Goal: Task Accomplishment & Management: Complete application form

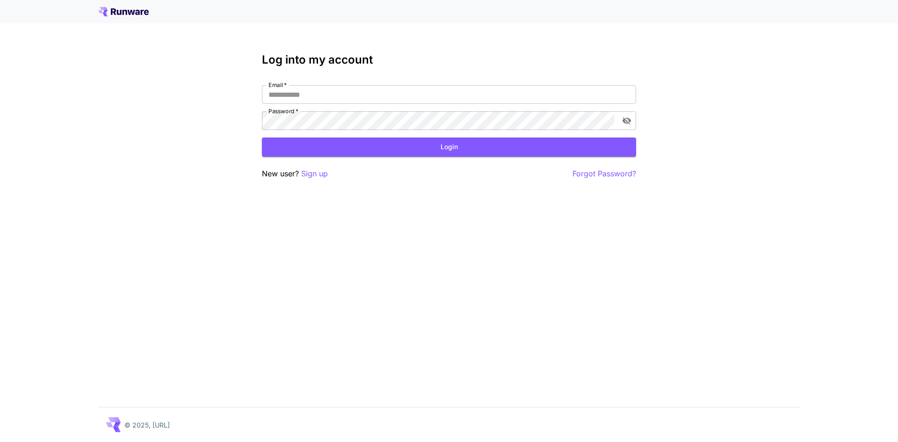
drag, startPoint x: 553, startPoint y: 293, endPoint x: 546, endPoint y: 289, distance: 7.9
click at [553, 293] on div "Log into my account Email   * Email   * Password   * Password   * Login New use…" at bounding box center [449, 221] width 898 height 442
click at [317, 172] on p "Sign up" at bounding box center [314, 174] width 27 height 12
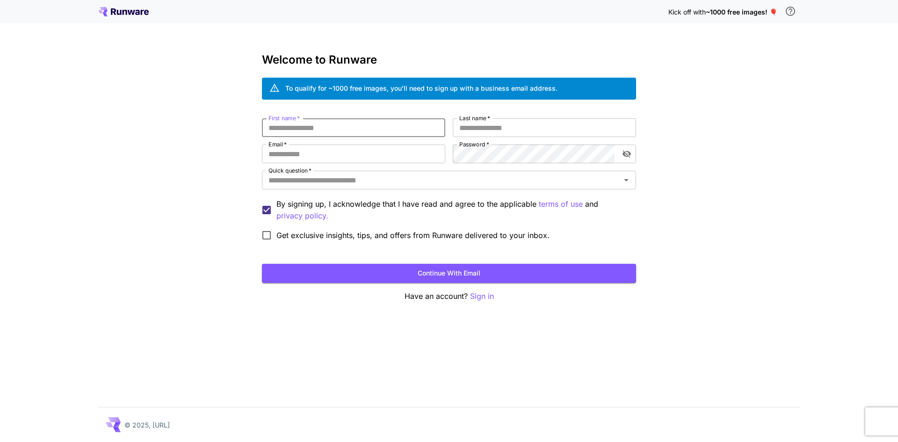
click at [300, 128] on input "First name   *" at bounding box center [353, 127] width 183 height 19
click at [344, 128] on input "First name   *" at bounding box center [353, 127] width 183 height 19
type input "*****"
click at [525, 131] on input "Last name   *" at bounding box center [544, 127] width 183 height 19
type input "****"
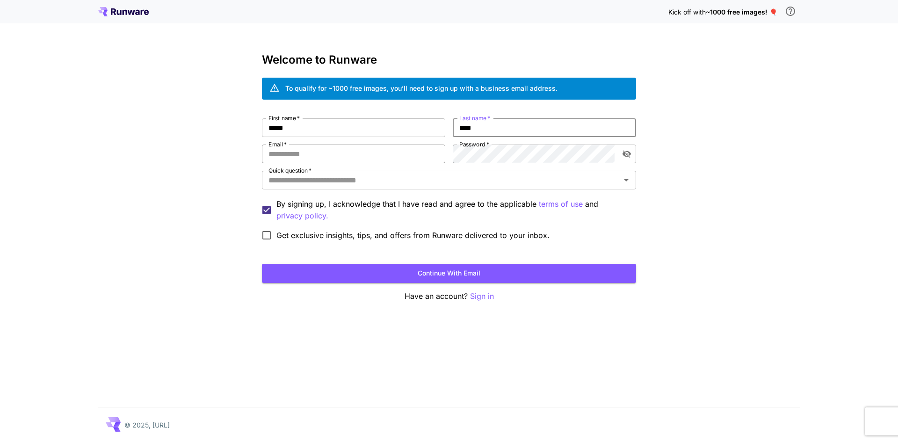
click at [418, 151] on input "Email   *" at bounding box center [353, 153] width 183 height 19
paste input "**********"
type input "**********"
click at [619, 152] on button "toggle password visibility" at bounding box center [626, 153] width 17 height 17
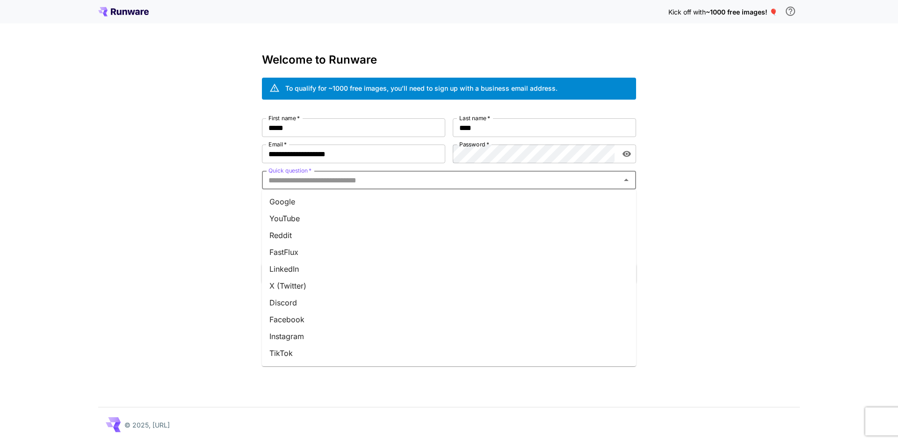
click at [311, 180] on input "Quick question   *" at bounding box center [441, 179] width 353 height 13
click at [302, 222] on li "YouTube" at bounding box center [449, 218] width 374 height 17
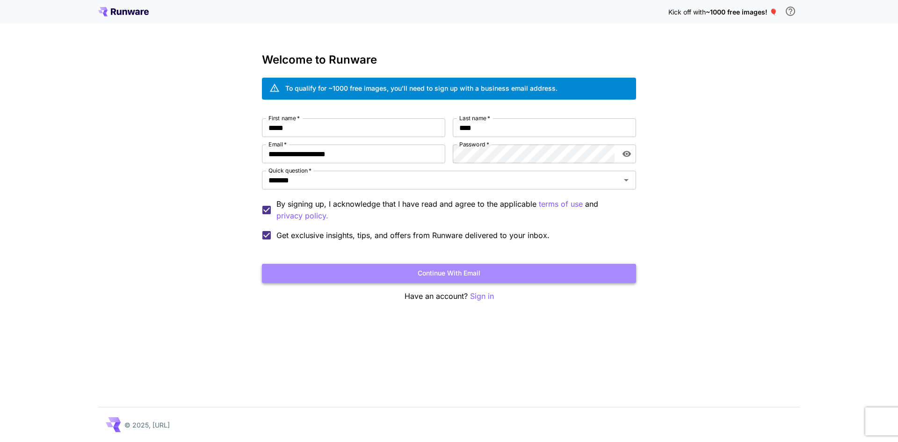
click at [431, 275] on button "Continue with email" at bounding box center [449, 273] width 374 height 19
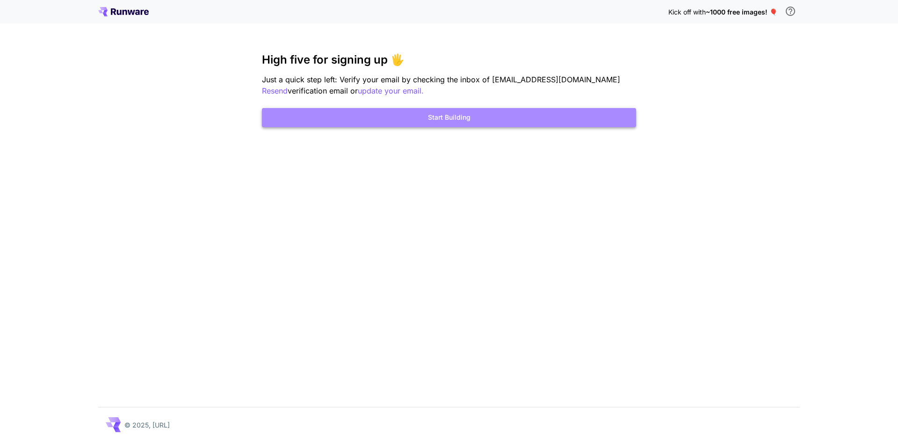
click at [457, 120] on button "Start Building" at bounding box center [449, 117] width 374 height 19
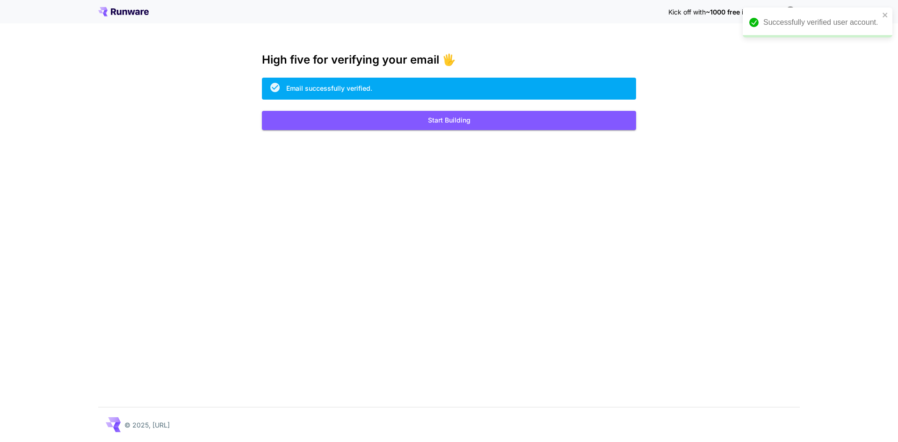
click at [695, 178] on div "Kick off with ~1000 free images! 🎈 High five for verifying your email 🖐️ Email …" at bounding box center [449, 221] width 898 height 442
click at [883, 12] on icon "close" at bounding box center [885, 14] width 7 height 7
click at [135, 10] on icon at bounding box center [131, 12] width 7 height 5
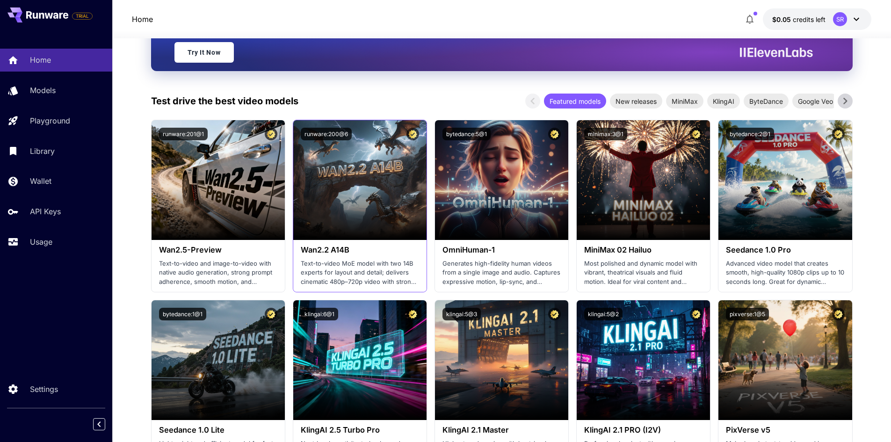
scroll to position [187, 0]
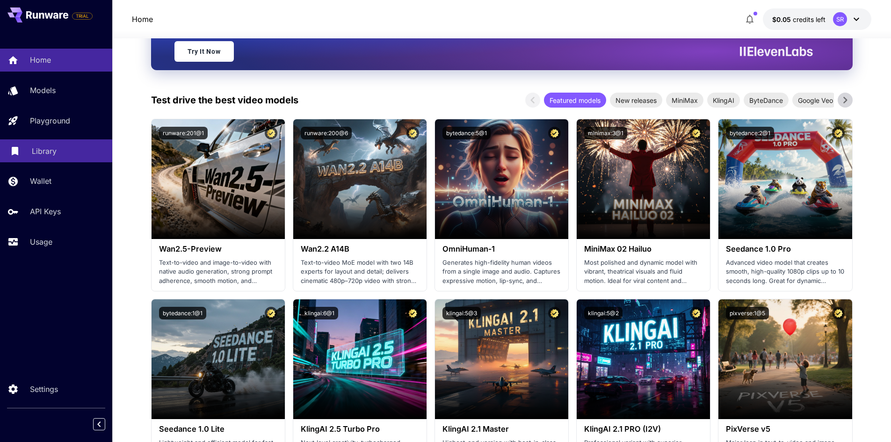
click at [48, 153] on p "Library" at bounding box center [44, 150] width 25 height 11
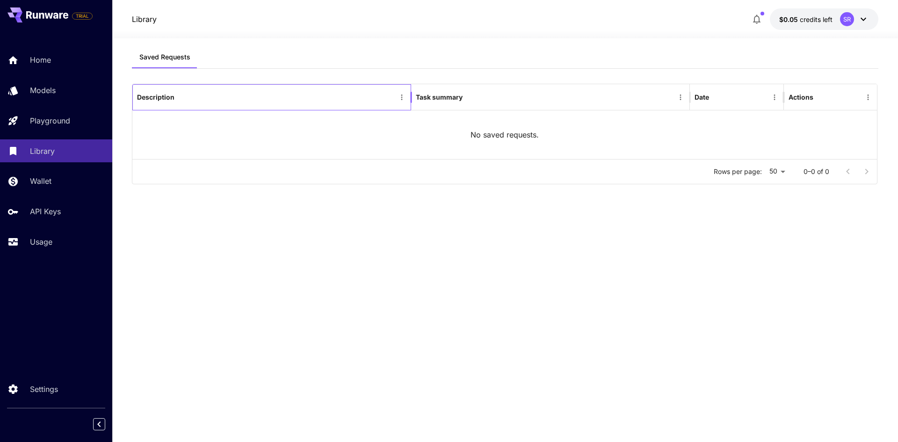
click at [155, 98] on div "Description" at bounding box center [155, 97] width 37 height 8
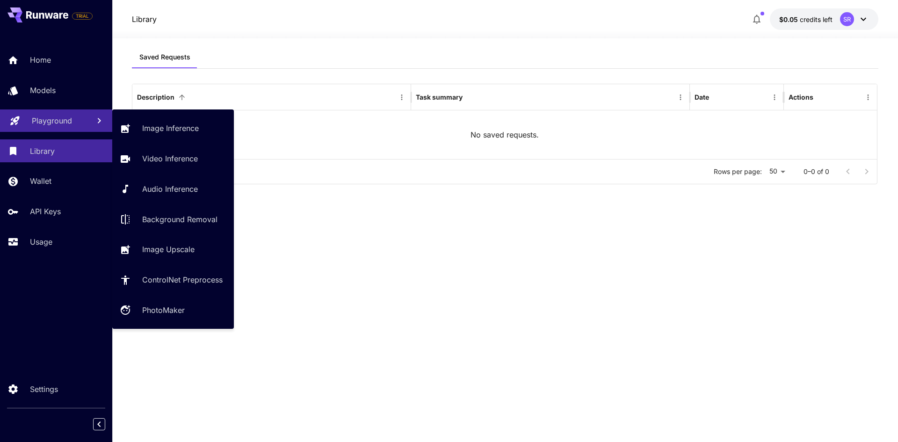
click at [55, 120] on p "Playground" at bounding box center [52, 120] width 40 height 11
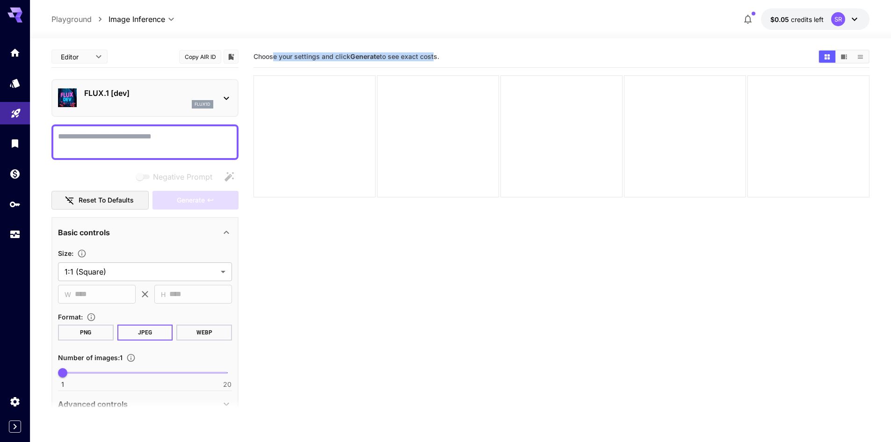
drag, startPoint x: 273, startPoint y: 53, endPoint x: 432, endPoint y: 63, distance: 160.2
click at [432, 63] on div "Choose your settings and click Generate to see exact costs." at bounding box center [561, 57] width 616 height 14
click at [467, 63] on div "Choose your settings and click Generate to see exact costs." at bounding box center [561, 57] width 616 height 14
click at [10, 58] on link at bounding box center [15, 52] width 30 height 23
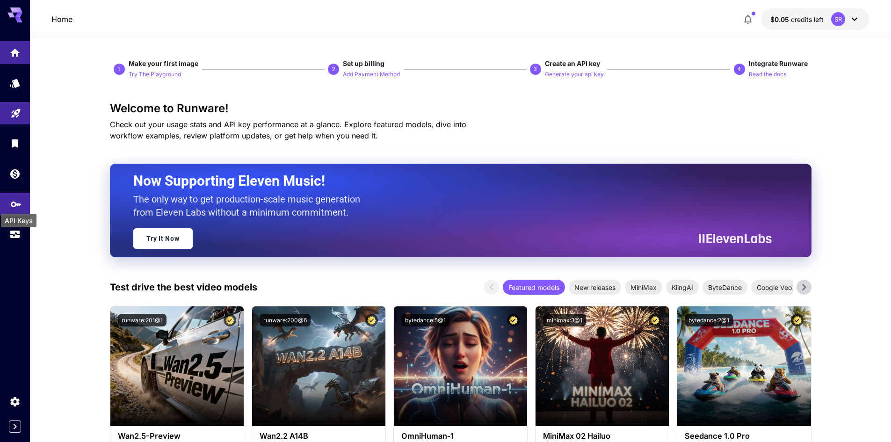
click at [14, 202] on icon "API Keys" at bounding box center [15, 201] width 11 height 11
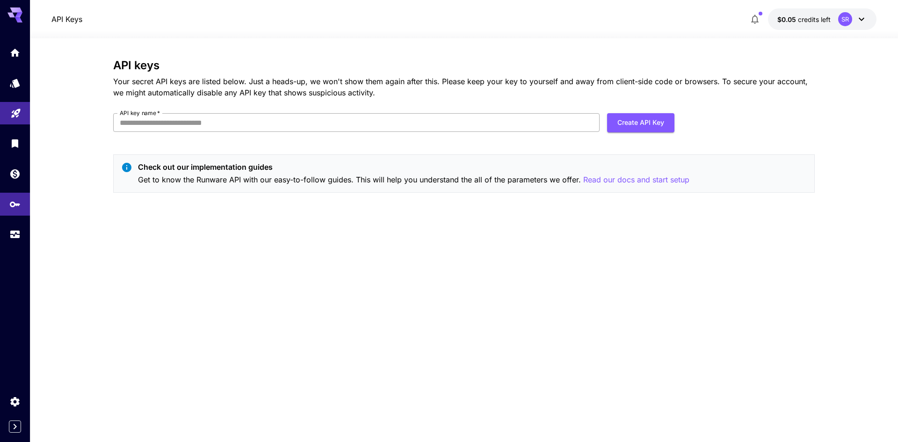
click at [428, 121] on input "API key name   *" at bounding box center [356, 122] width 486 height 19
click at [810, 15] on span "credits left" at bounding box center [814, 19] width 33 height 8
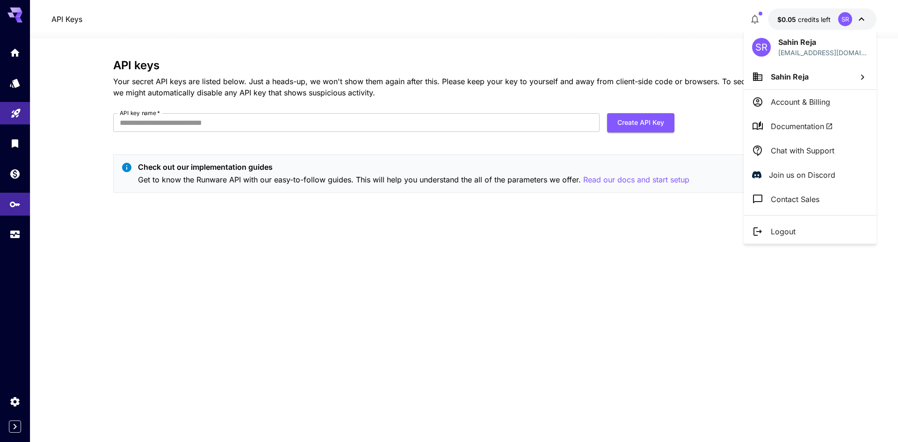
click at [804, 60] on div "SR Sahin Reja oldmalda88@gmail.com" at bounding box center [809, 47] width 133 height 34
click at [11, 14] on div at bounding box center [449, 221] width 898 height 442
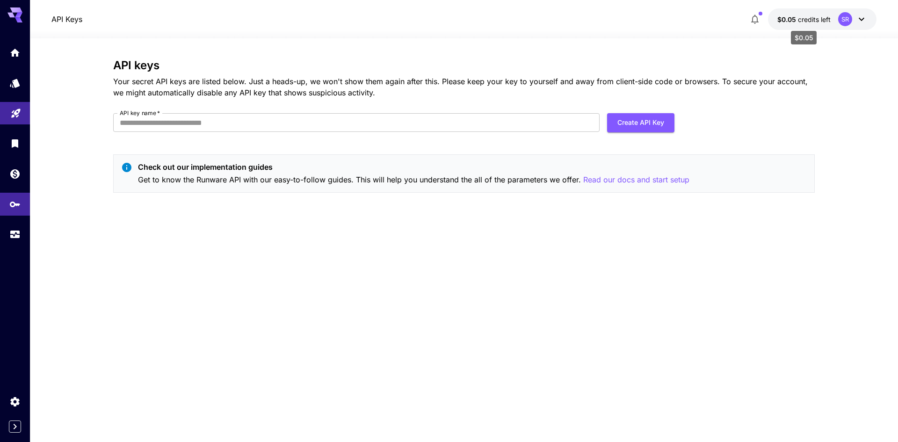
click at [794, 14] on p "$0.05 credits left" at bounding box center [803, 19] width 53 height 10
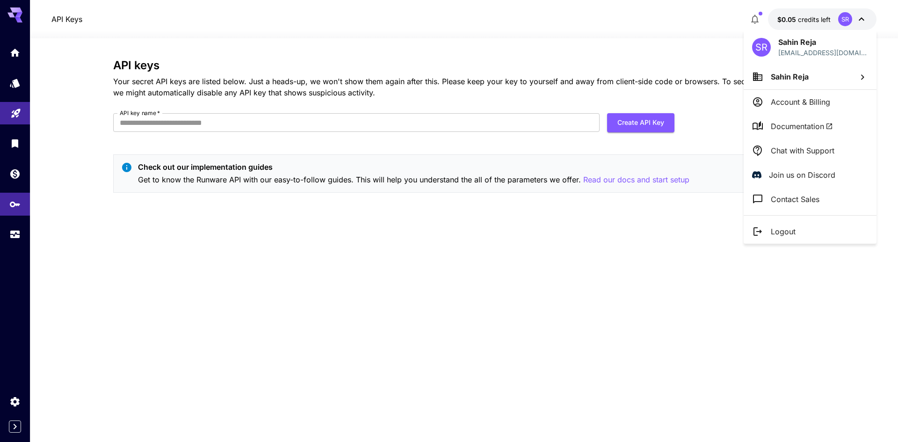
click at [767, 26] on div at bounding box center [449, 221] width 898 height 442
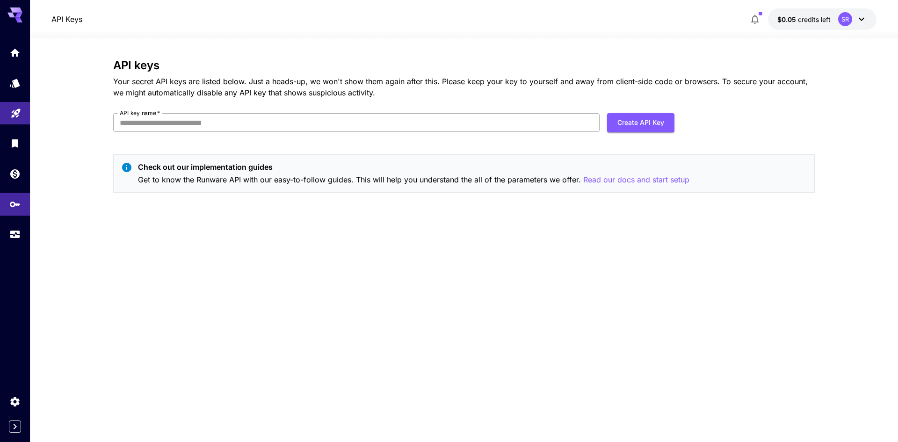
click at [139, 122] on input "API key name   *" at bounding box center [356, 122] width 486 height 19
click at [285, 280] on div "API keys Your secret API keys are listed below. Just a heads-up, we won't show …" at bounding box center [463, 240] width 701 height 362
click at [600, 182] on p "Read our docs and start setup" at bounding box center [636, 180] width 106 height 12
click at [12, 9] on icon at bounding box center [14, 12] width 15 height 10
click at [17, 17] on icon at bounding box center [18, 15] width 7 height 5
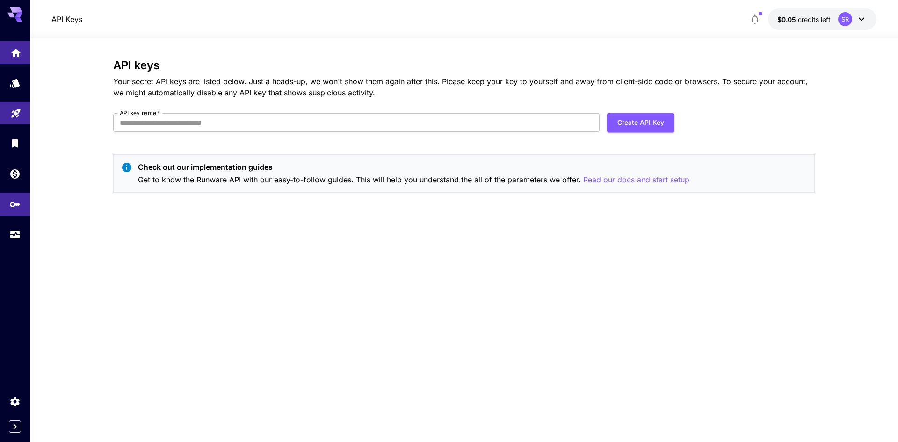
click at [8, 46] on link at bounding box center [15, 52] width 30 height 23
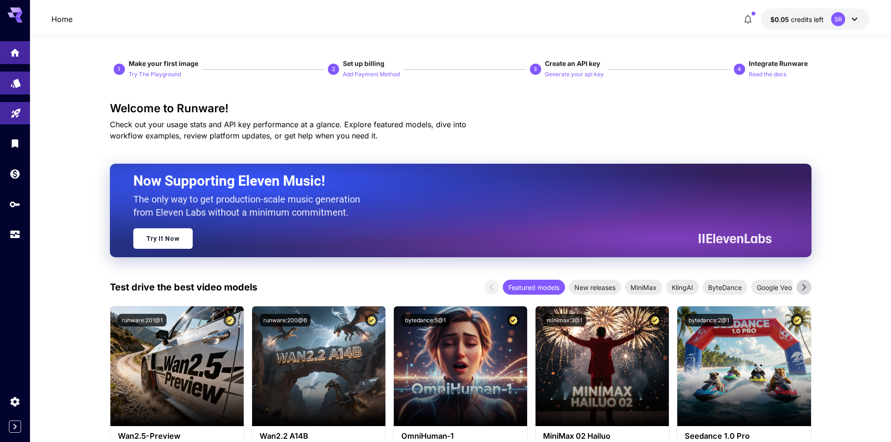
click at [22, 88] on link at bounding box center [15, 83] width 30 height 23
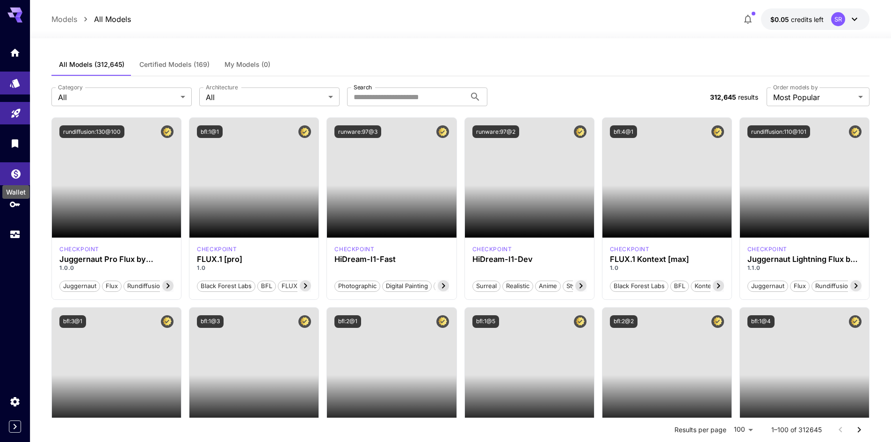
click at [12, 172] on icon "Wallet" at bounding box center [15, 170] width 9 height 9
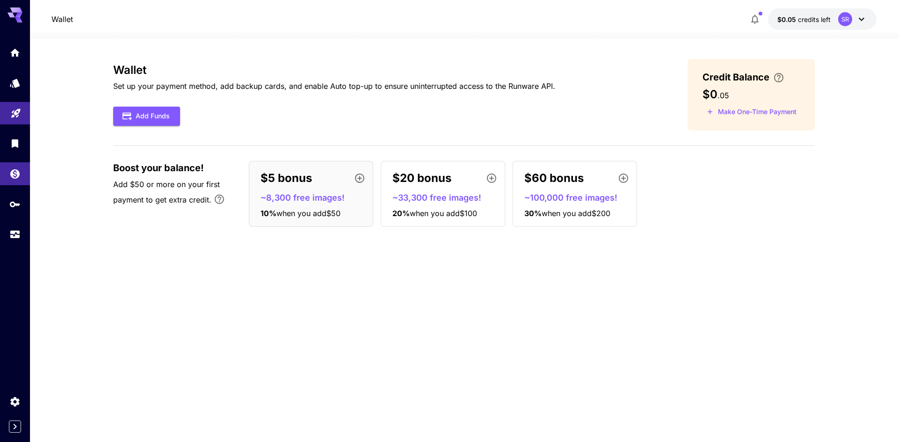
click at [531, 210] on span "30 %" at bounding box center [532, 212] width 17 height 9
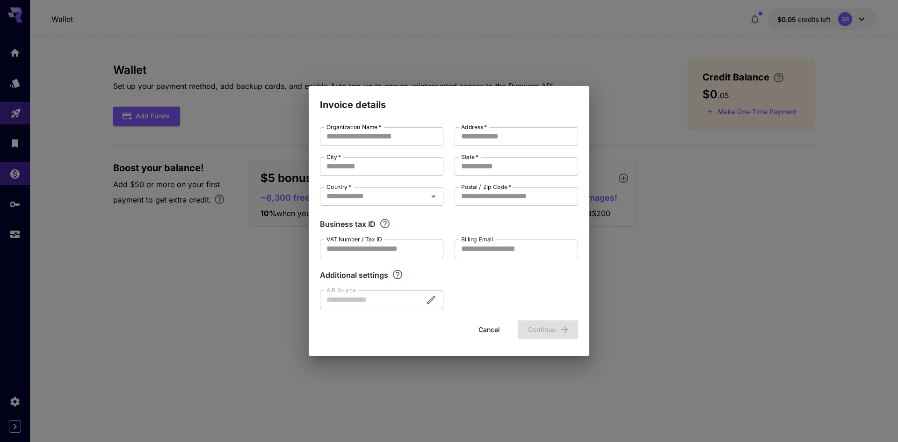
type input "**********"
click at [632, 125] on div "**********" at bounding box center [449, 221] width 898 height 442
click at [649, 279] on div "**********" at bounding box center [449, 221] width 898 height 442
click at [480, 331] on button "Cancel" at bounding box center [489, 329] width 42 height 19
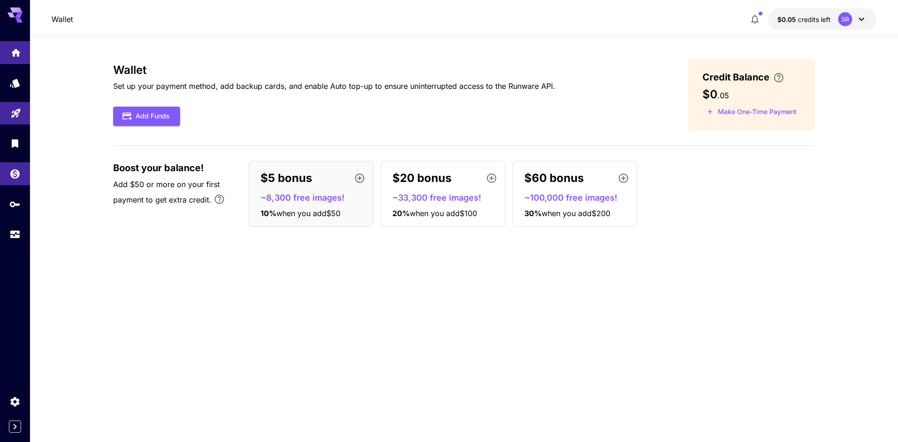
click at [8, 47] on link at bounding box center [15, 52] width 30 height 23
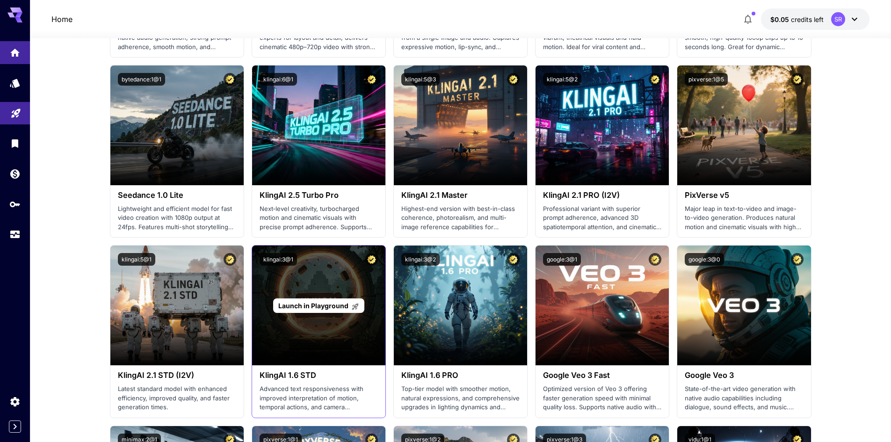
scroll to position [280, 0]
